Goal: Task Accomplishment & Management: Use online tool/utility

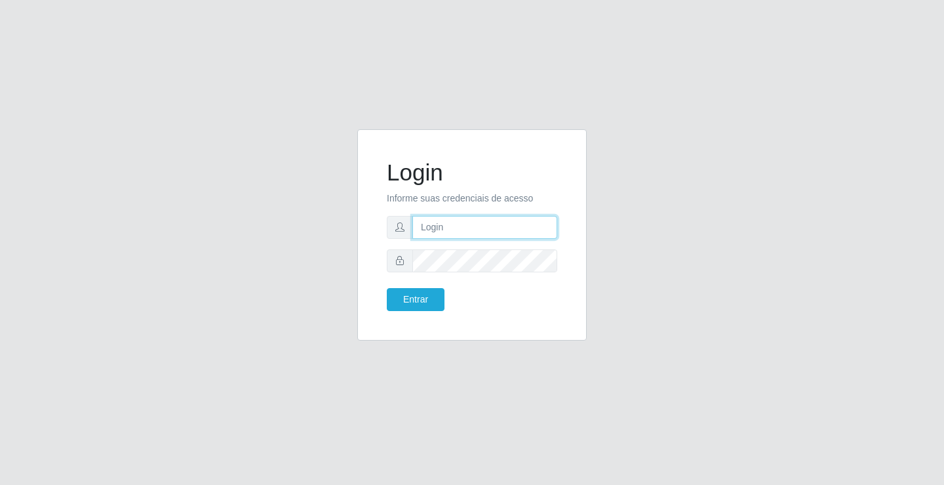
click at [451, 227] on input "text" at bounding box center [484, 227] width 145 height 23
type input "[PERSON_NAME]"
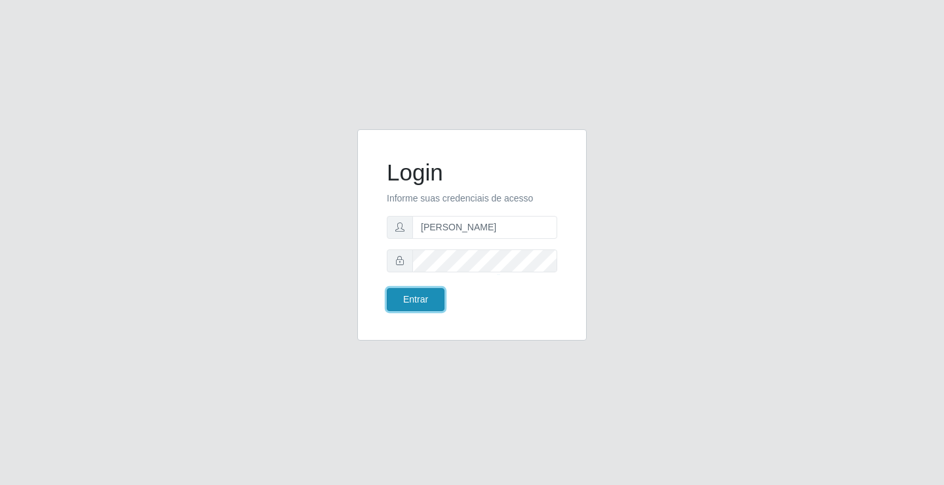
click at [412, 298] on button "Entrar" at bounding box center [416, 299] width 58 height 23
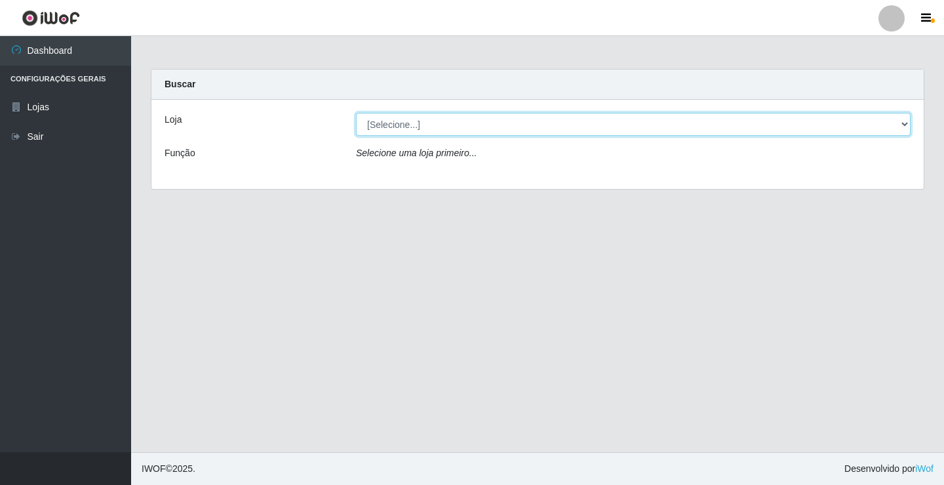
click at [390, 127] on select "[Selecione...] Ideal - Conceição" at bounding box center [633, 124] width 555 height 23
select select "231"
click at [356, 113] on select "[Selecione...] Ideal - Conceição" at bounding box center [633, 124] width 555 height 23
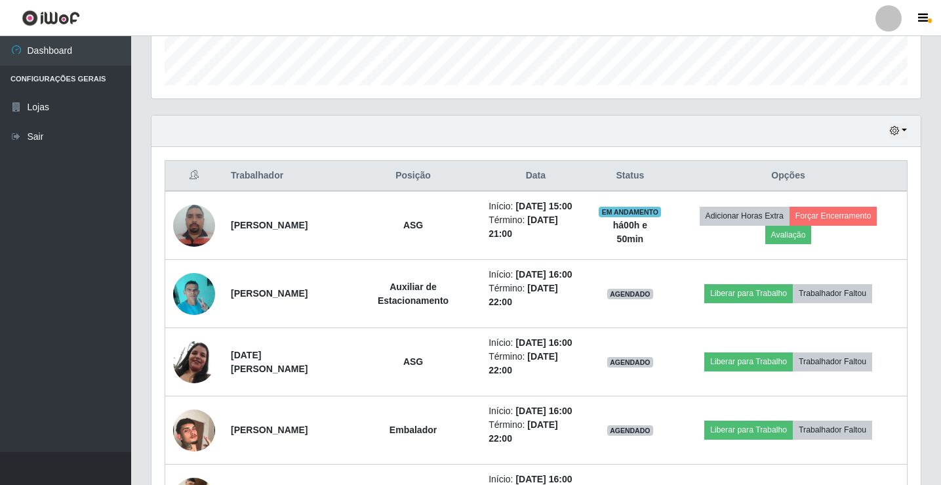
scroll to position [459, 0]
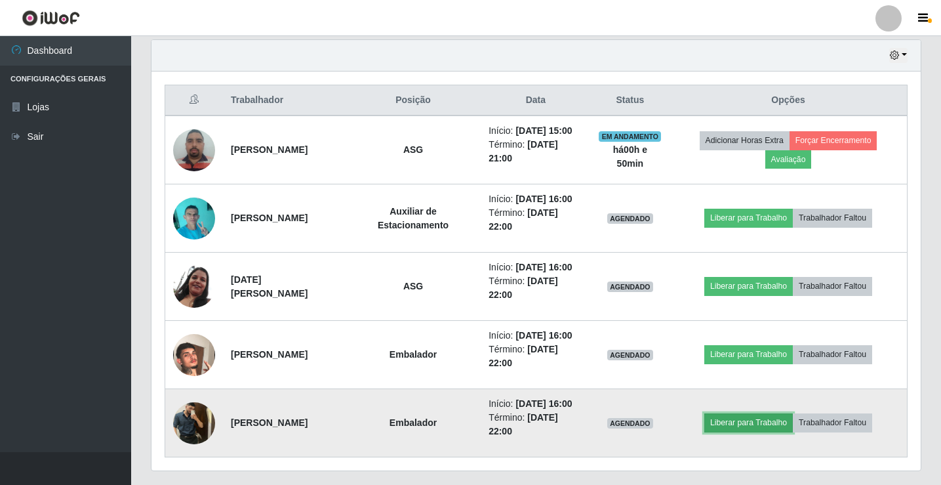
click at [759, 422] on button "Liberar para Trabalho" at bounding box center [748, 422] width 89 height 18
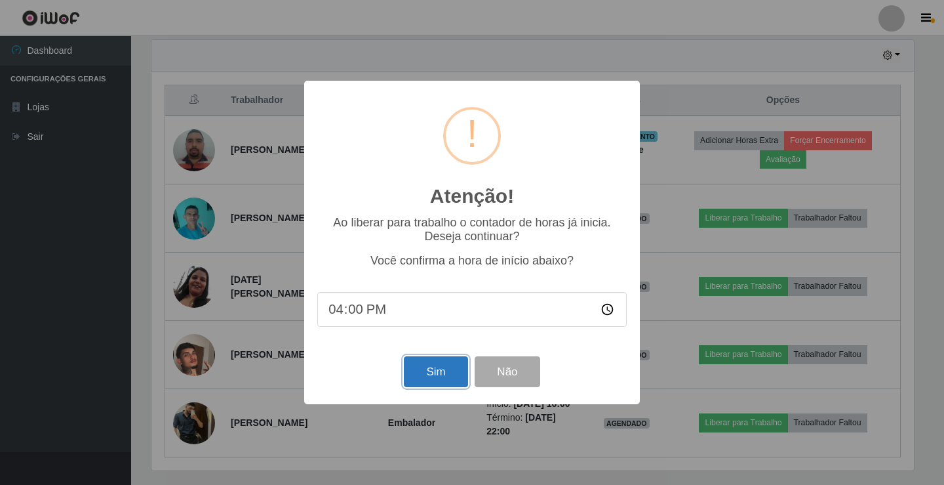
click at [445, 379] on button "Sim" at bounding box center [436, 371] width 64 height 31
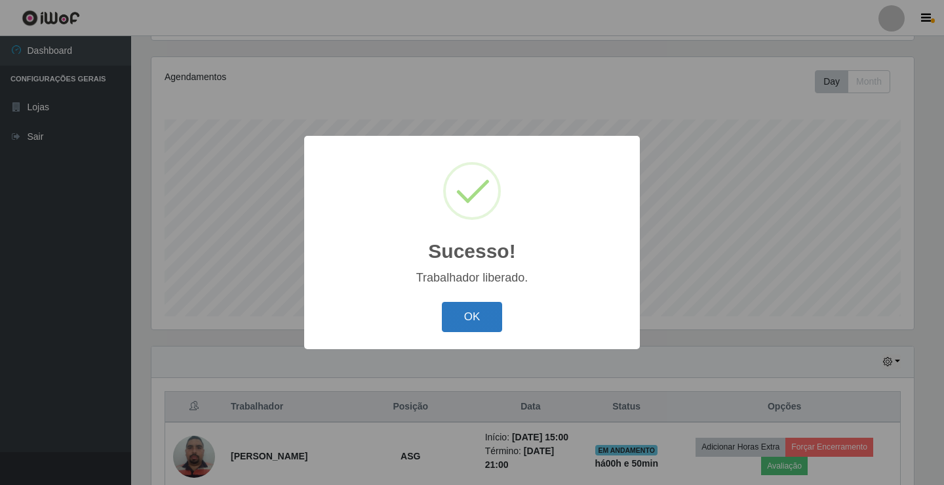
click at [485, 317] on button "OK" at bounding box center [472, 317] width 61 height 31
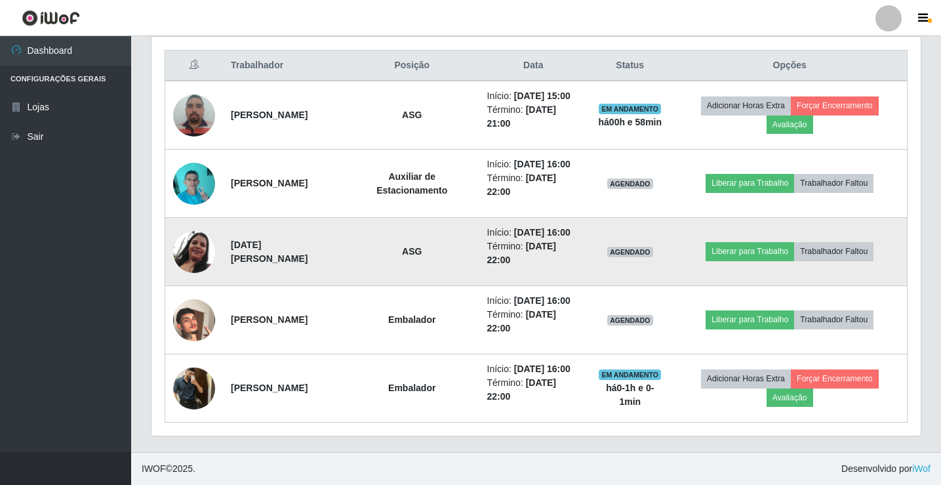
scroll to position [494, 0]
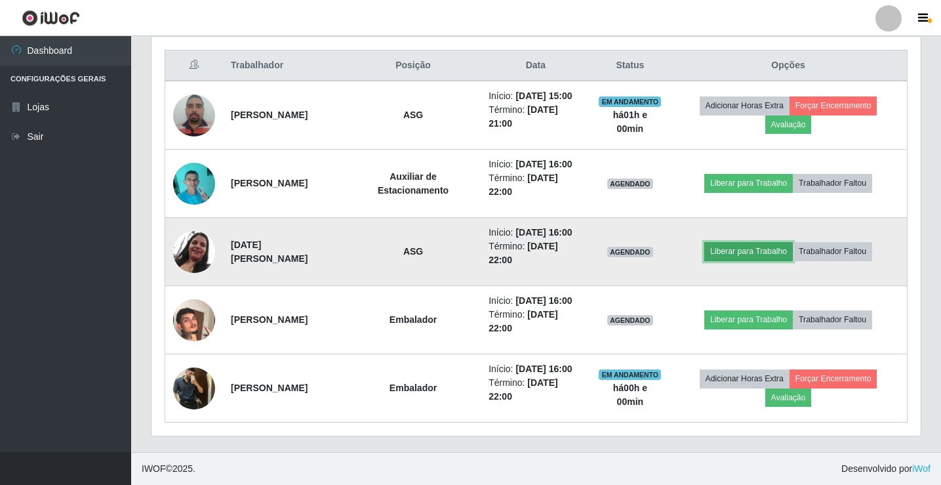
click at [729, 252] on button "Liberar para Trabalho" at bounding box center [748, 251] width 89 height 18
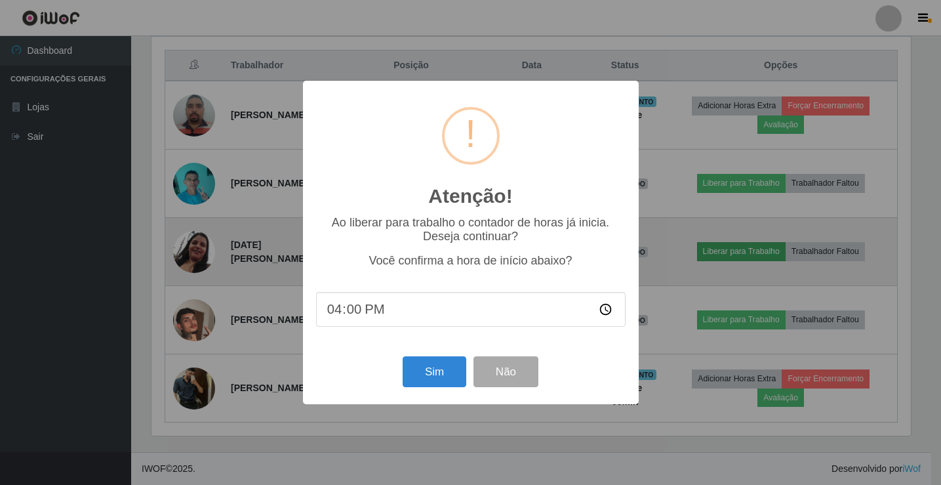
scroll to position [272, 763]
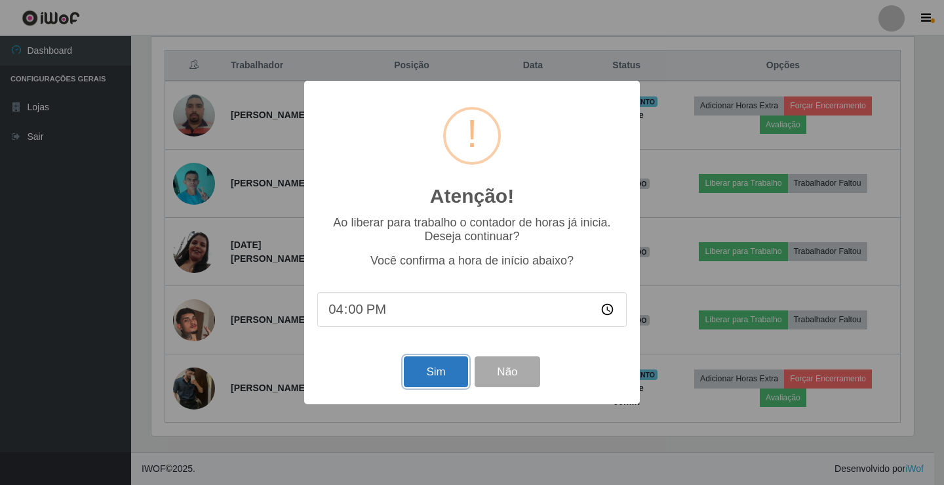
click at [430, 375] on button "Sim" at bounding box center [436, 371] width 64 height 31
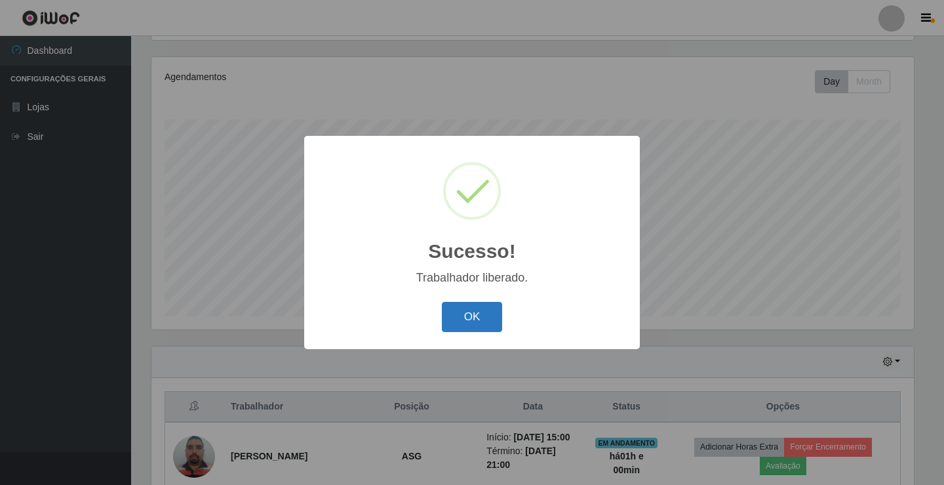
click at [449, 325] on button "OK" at bounding box center [472, 317] width 61 height 31
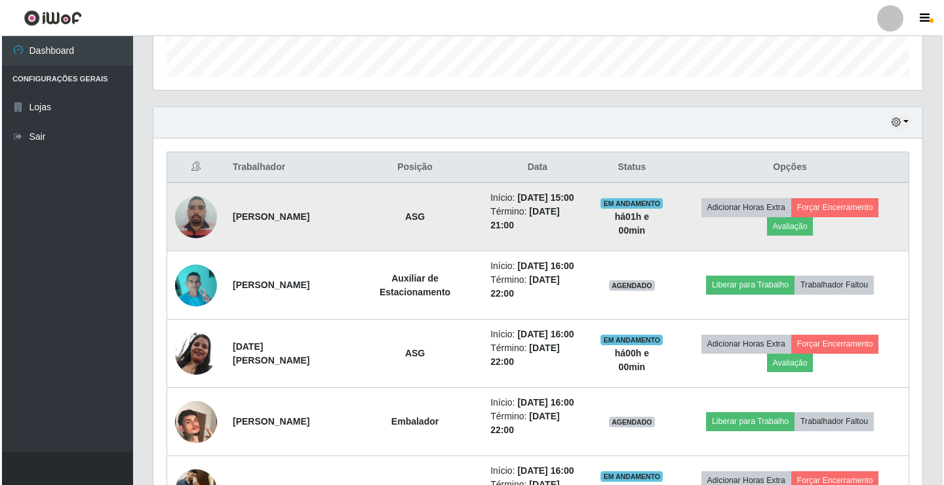
scroll to position [415, 0]
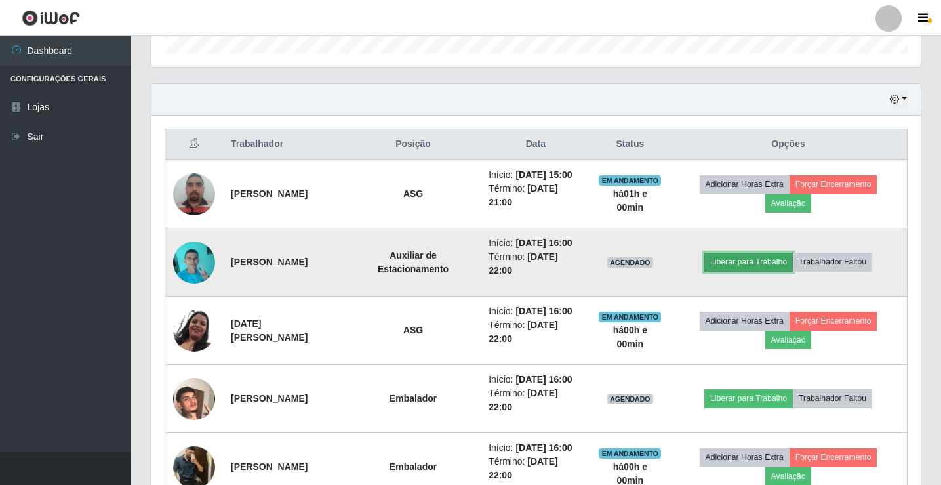
click at [730, 263] on button "Liberar para Trabalho" at bounding box center [748, 261] width 89 height 18
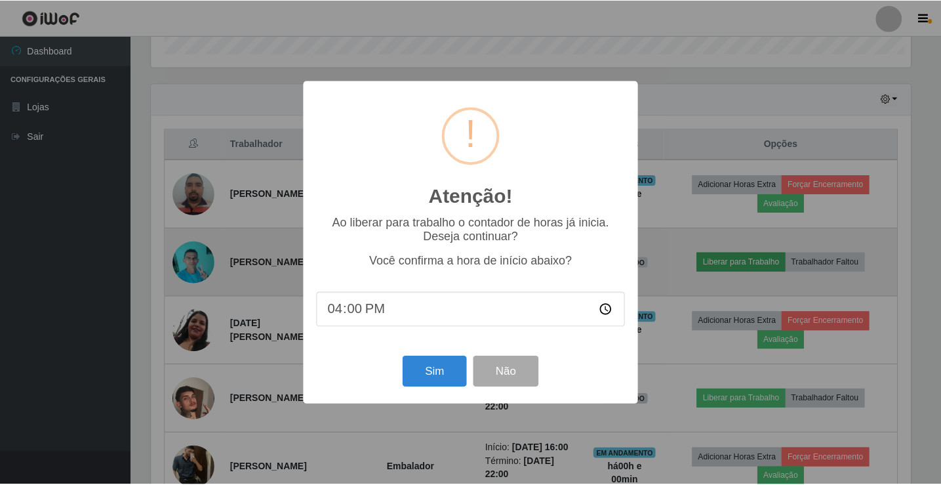
scroll to position [272, 763]
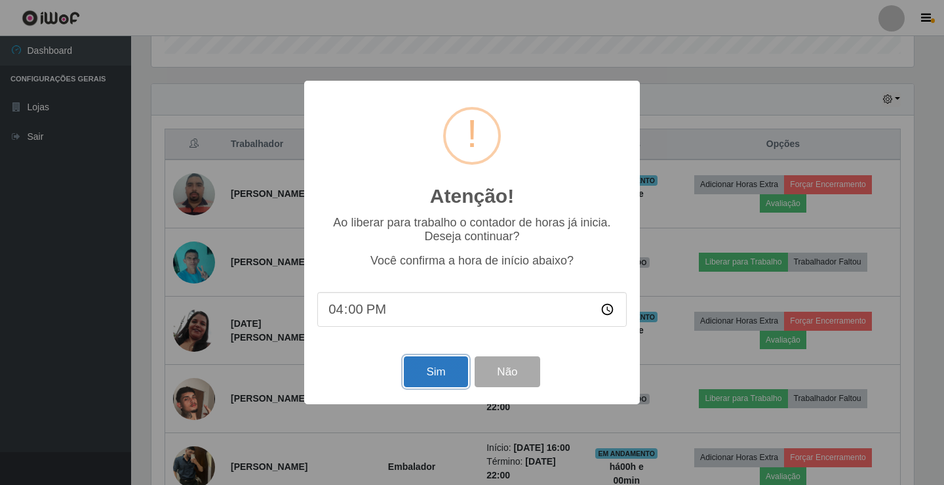
click at [451, 383] on button "Sim" at bounding box center [436, 371] width 64 height 31
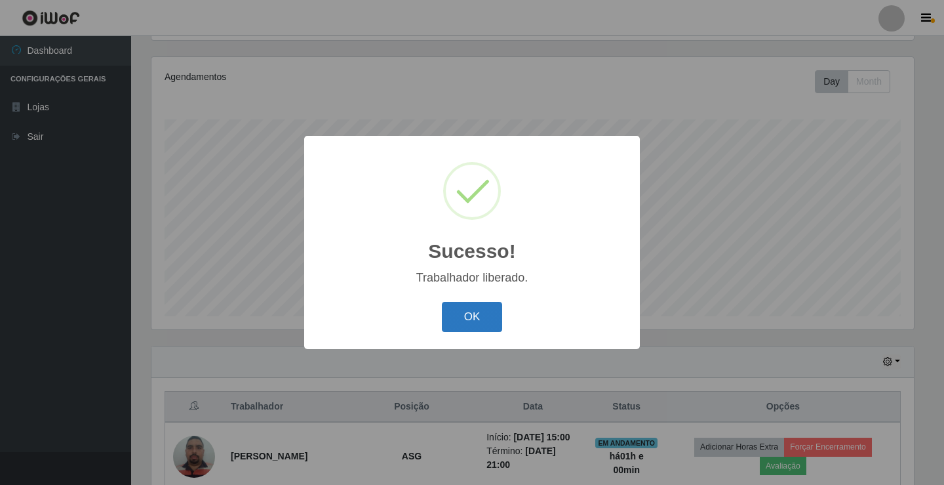
click at [461, 318] on button "OK" at bounding box center [472, 317] width 61 height 31
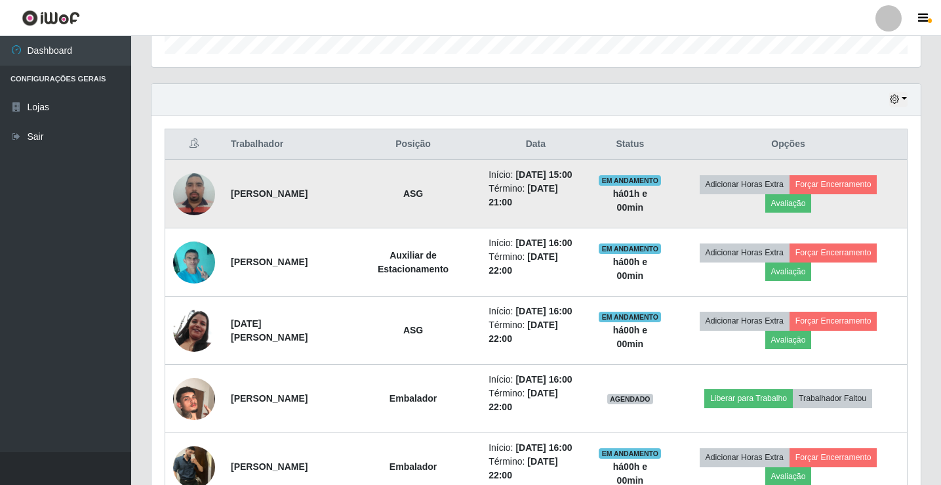
scroll to position [481, 0]
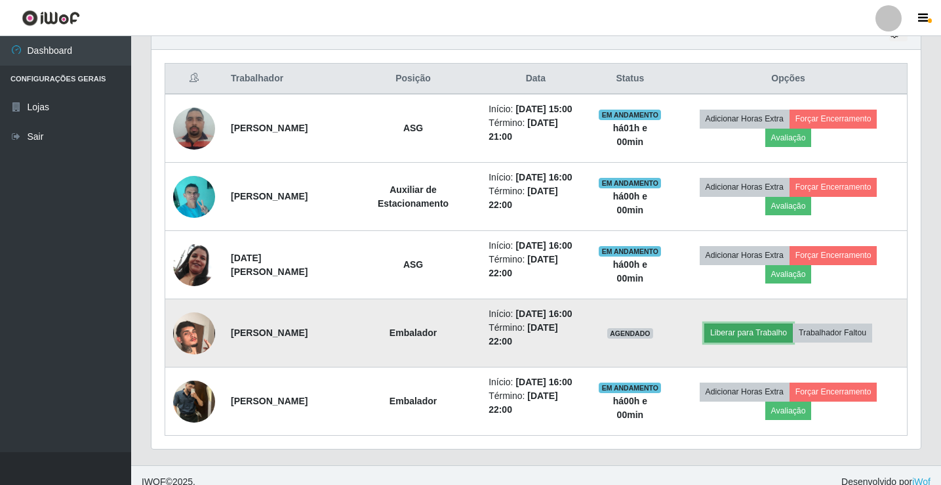
click at [730, 330] on button "Liberar para Trabalho" at bounding box center [748, 332] width 89 height 18
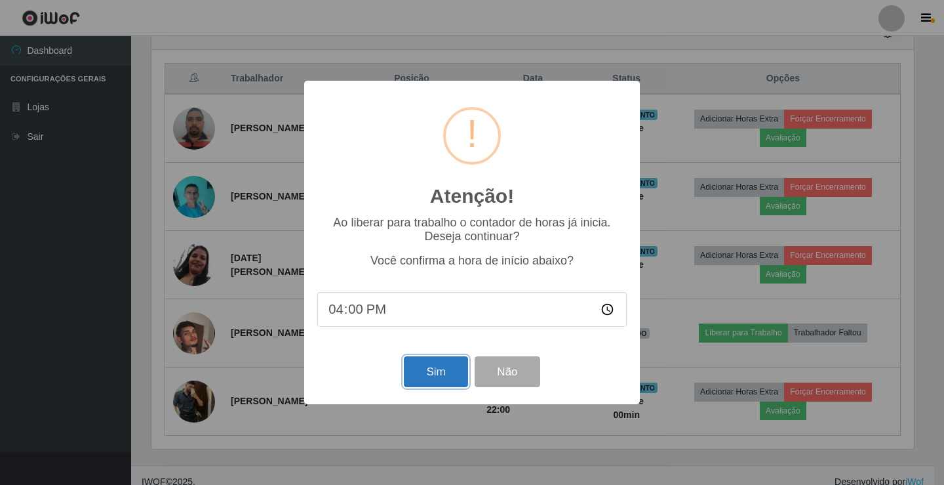
click at [447, 372] on button "Sim" at bounding box center [436, 371] width 64 height 31
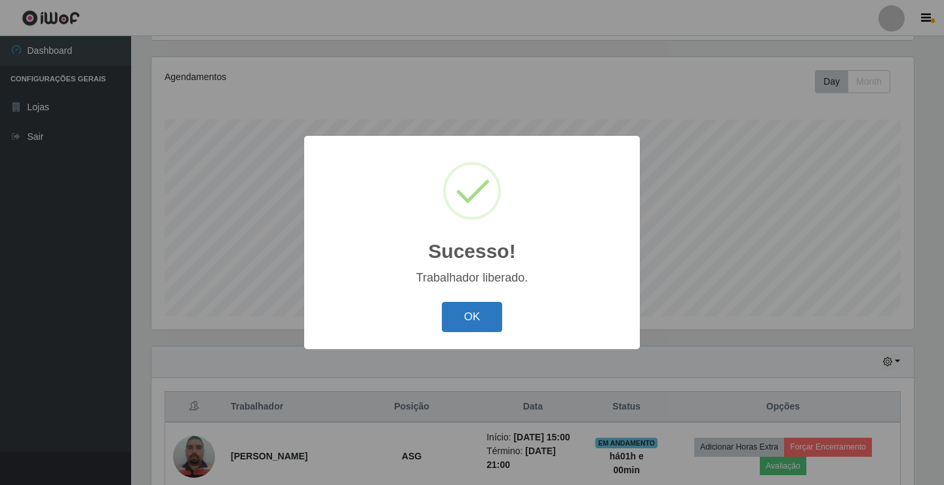
click at [471, 313] on button "OK" at bounding box center [472, 317] width 61 height 31
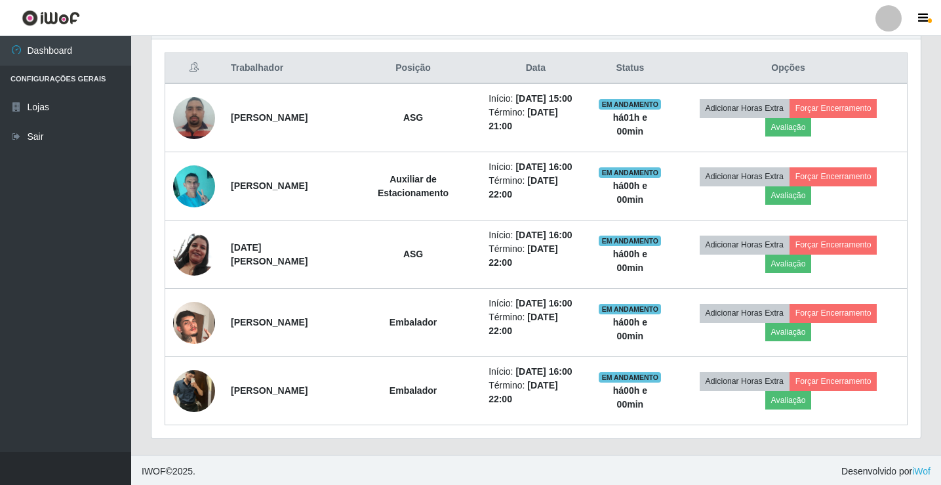
scroll to position [0, 0]
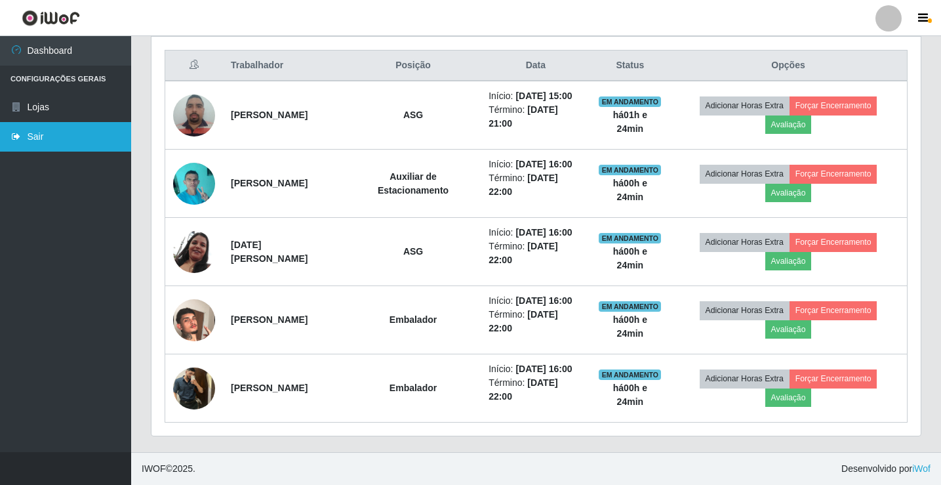
click at [60, 140] on link "Sair" at bounding box center [65, 137] width 131 height 30
